Goal: Information Seeking & Learning: Get advice/opinions

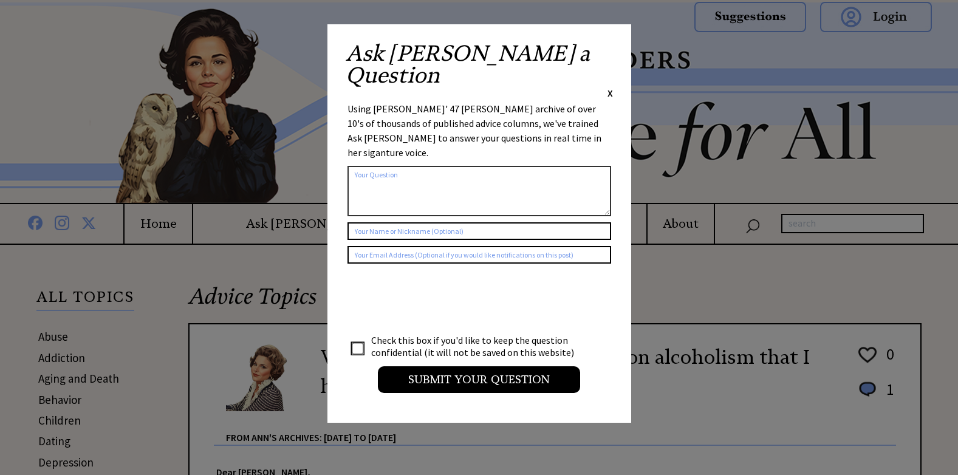
click at [413, 166] on textarea at bounding box center [479, 191] width 264 height 50
click at [452, 166] on textarea "advice to sisiter of alcoholic" at bounding box center [479, 191] width 264 height 50
type textarea "advice to sisiter of alcoholic"
click at [383, 222] on input "text" at bounding box center [479, 231] width 264 height 18
click at [609, 87] on span "X" at bounding box center [609, 93] width 5 height 12
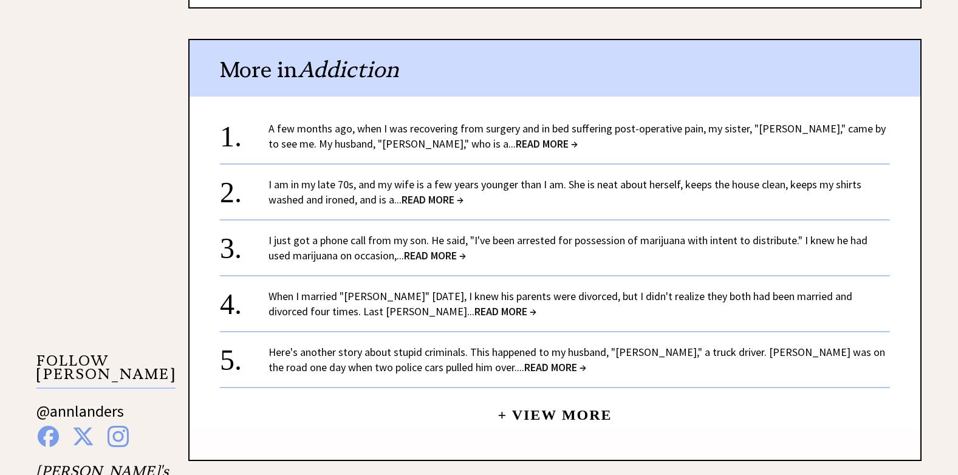
scroll to position [991, 0]
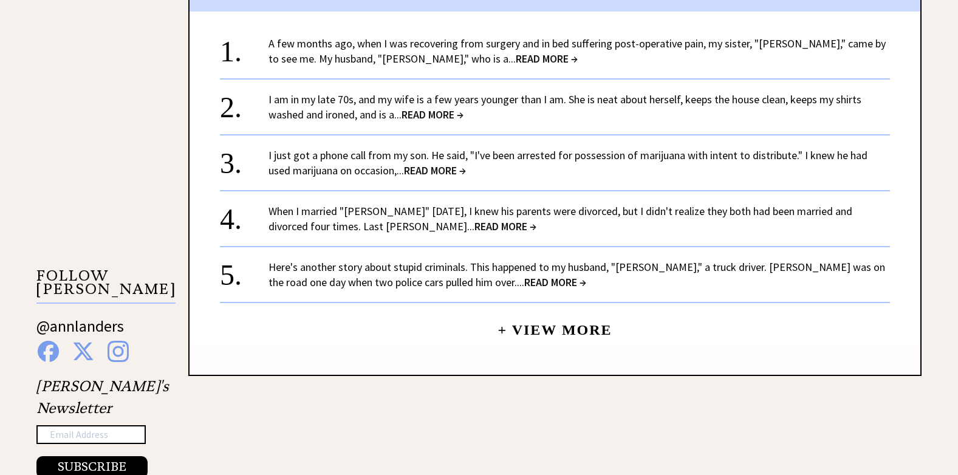
click at [531, 323] on link "+ View More" at bounding box center [554, 325] width 114 height 26
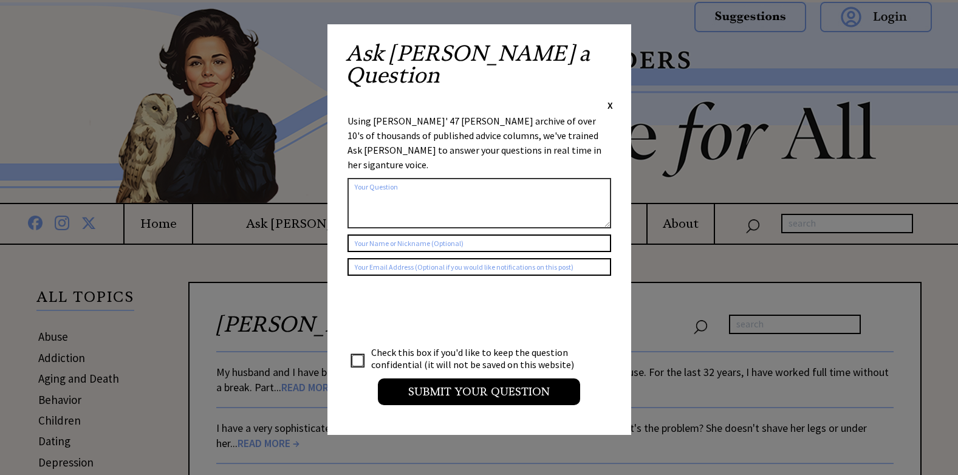
click at [615, 50] on div "Ask [PERSON_NAME] a Question X Using [PERSON_NAME]' 47 [PERSON_NAME] archive of…" at bounding box center [479, 229] width 304 height 411
click at [610, 99] on span "X" at bounding box center [609, 105] width 5 height 12
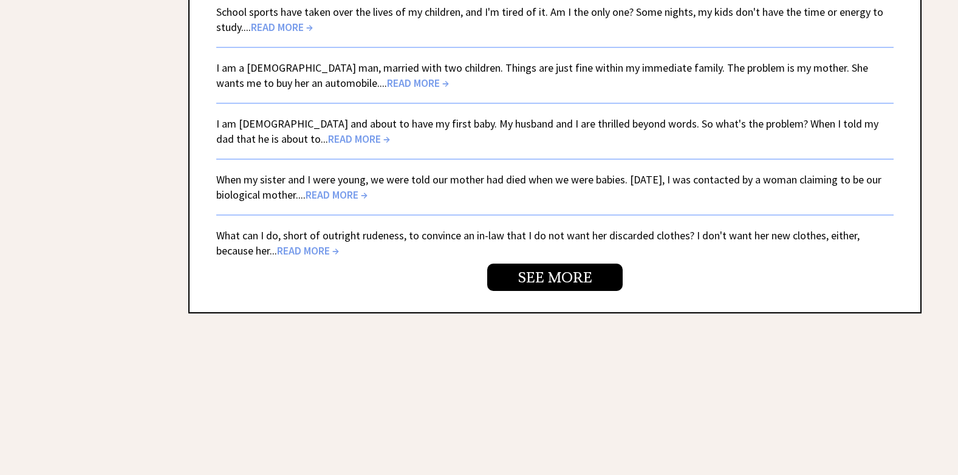
scroll to position [3280, 0]
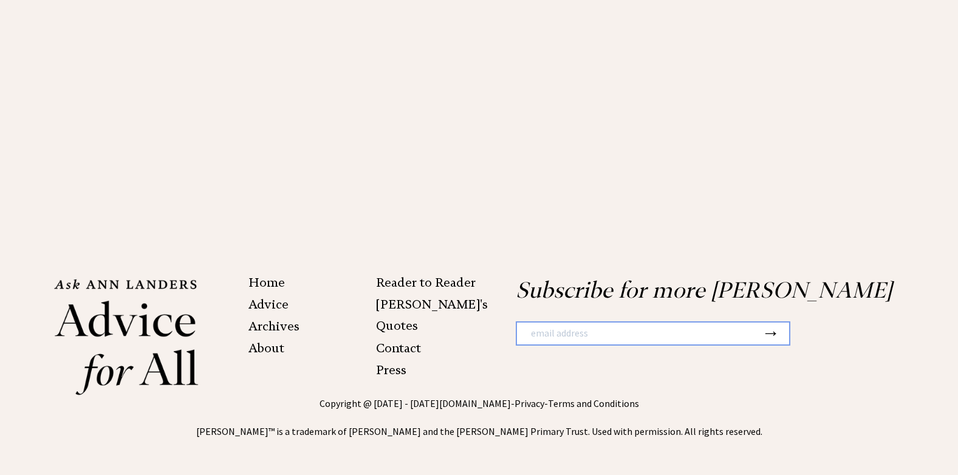
click at [288, 328] on link "Archives" at bounding box center [273, 326] width 51 height 15
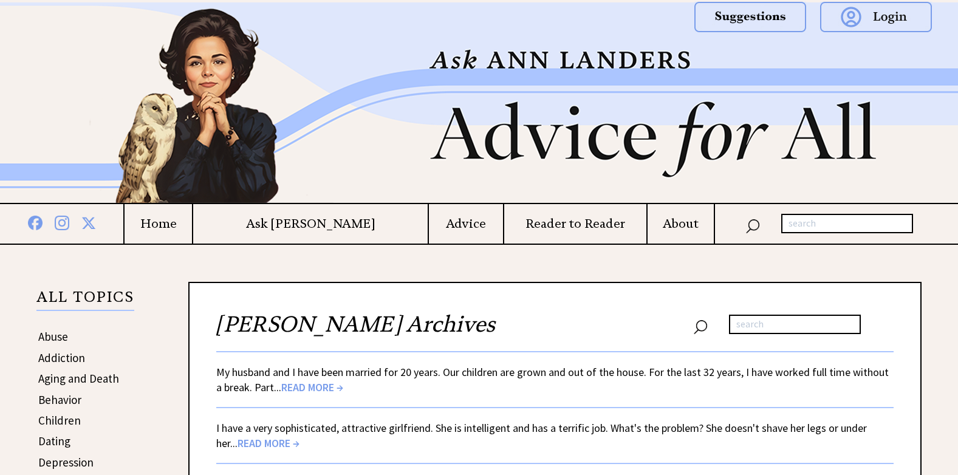
click at [745, 321] on input "text" at bounding box center [795, 324] width 132 height 19
type input "sibling of alcoholic"
